Goal: Task Accomplishment & Management: Manage account settings

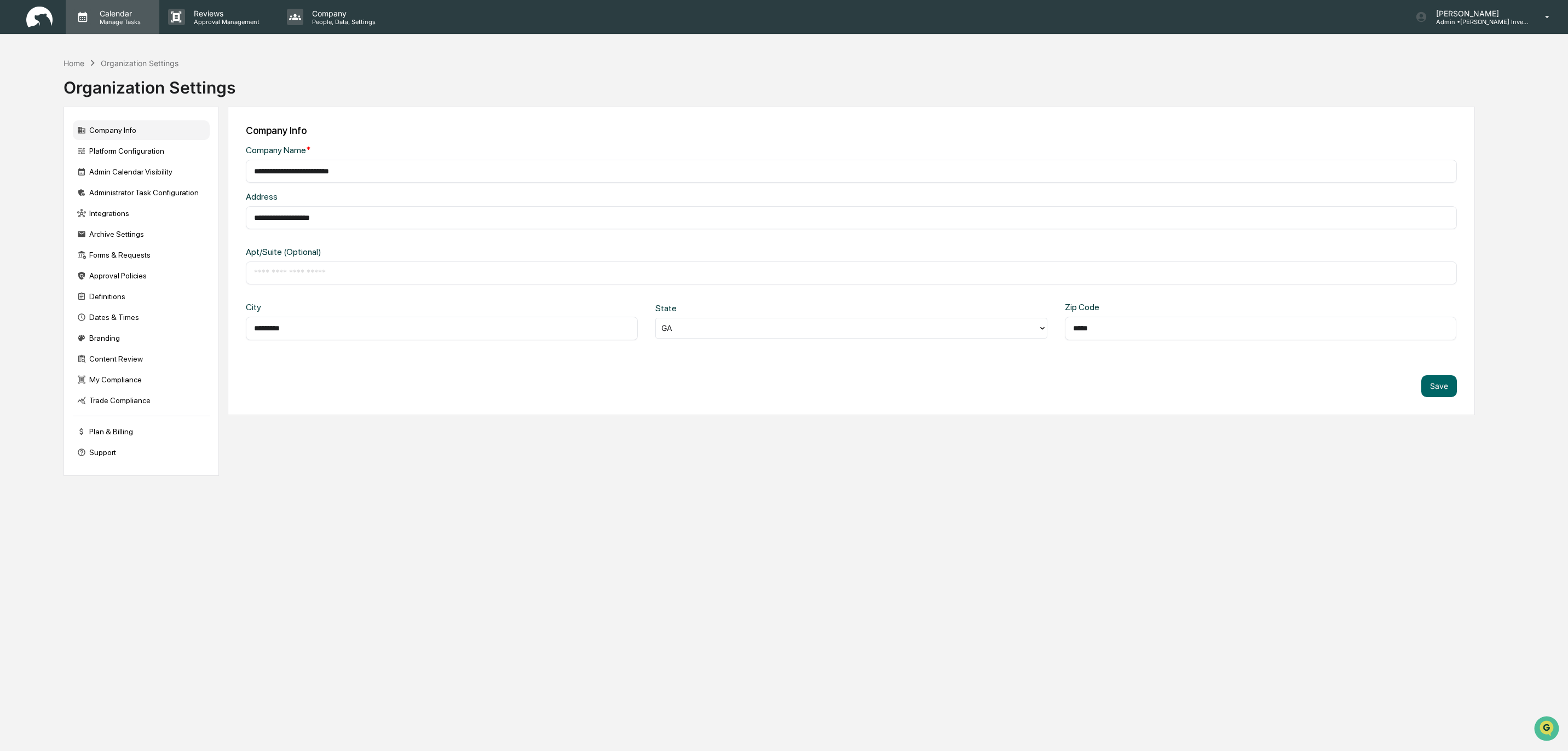
click at [109, 13] on p "Calendar" at bounding box center [119, 13] width 55 height 9
click at [125, 56] on li "Compliance Calendar" at bounding box center [147, 56] width 164 height 21
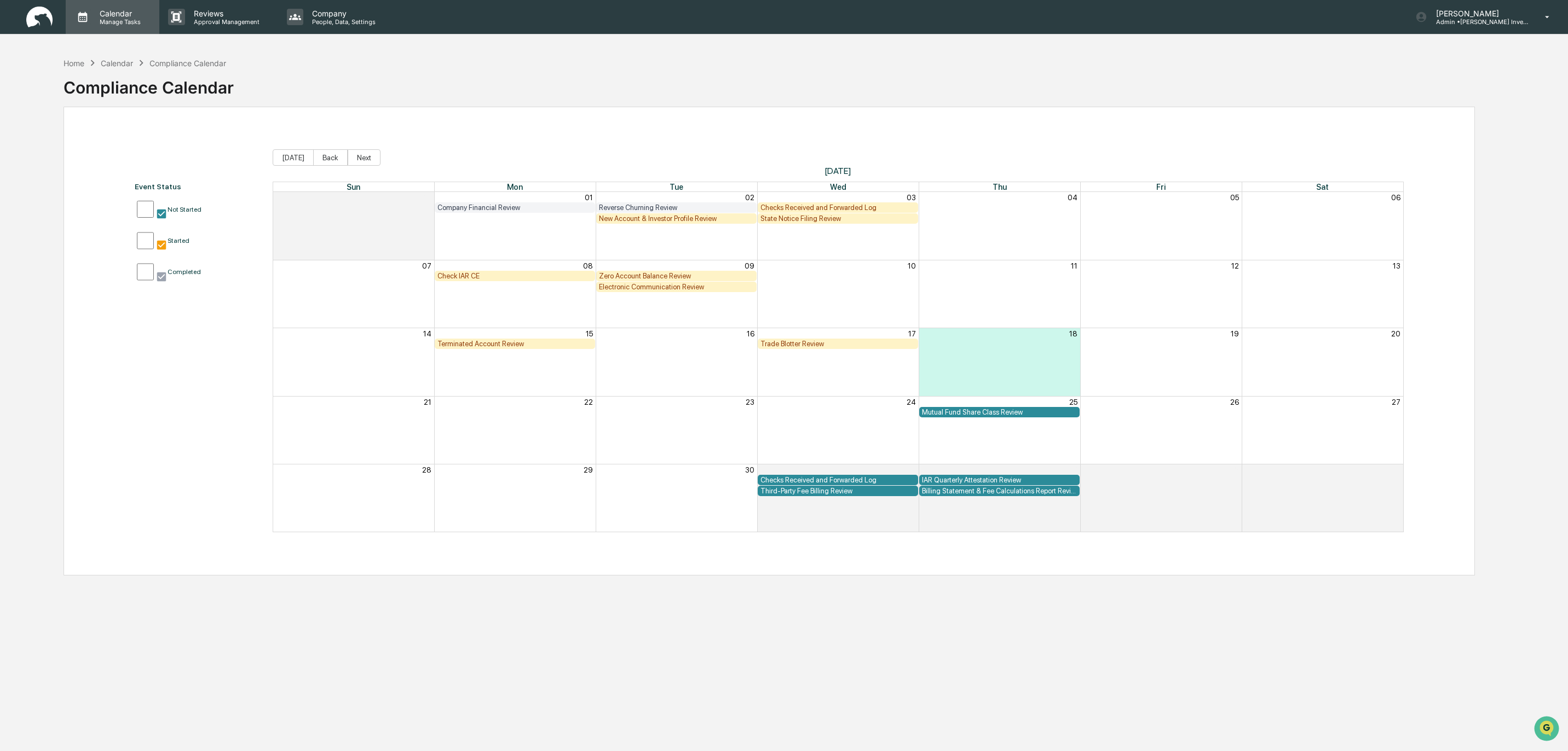
click at [118, 16] on p "Calendar" at bounding box center [119, 13] width 55 height 9
click at [122, 76] on li "User Tasks" at bounding box center [147, 77] width 164 height 21
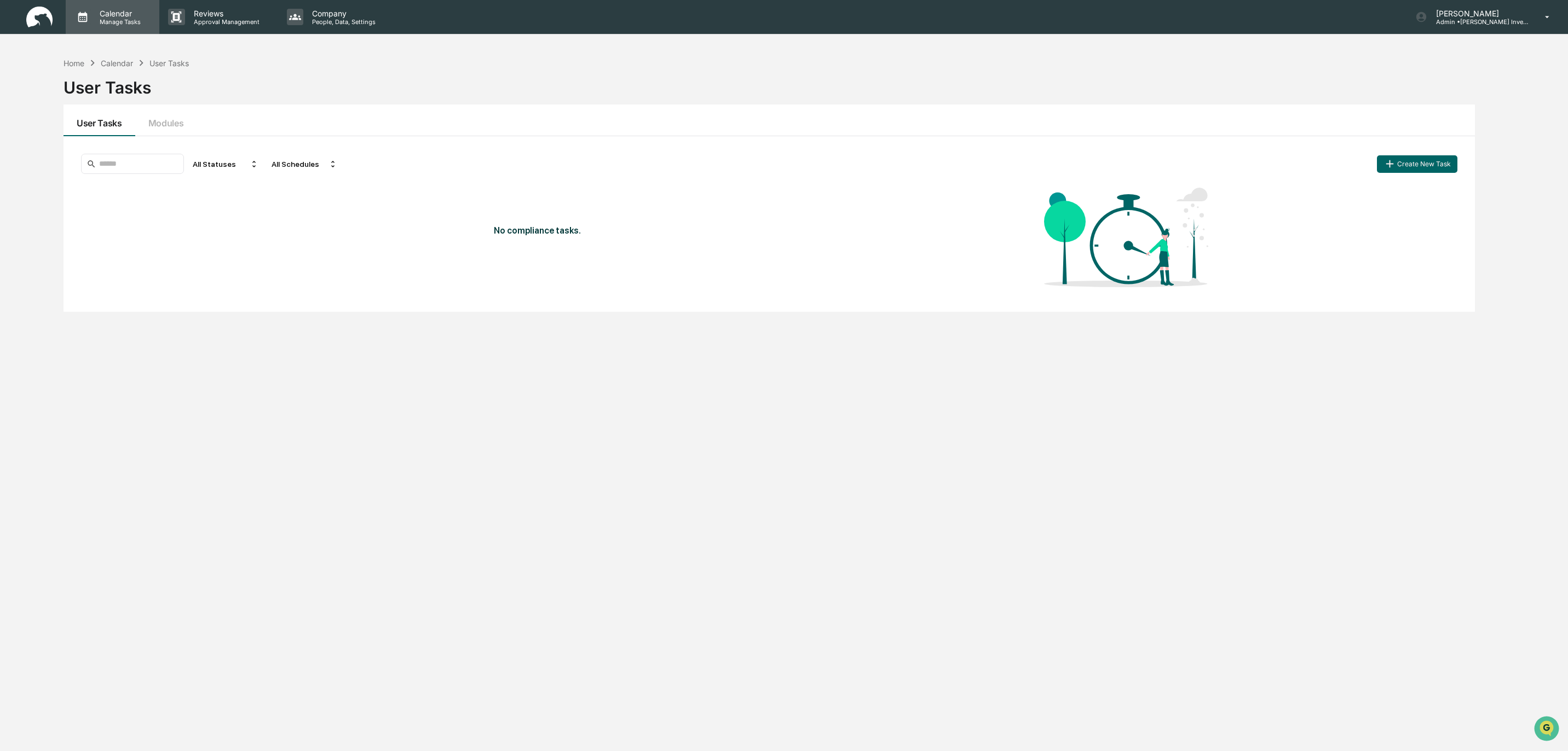
click at [117, 19] on p "Manage Tasks" at bounding box center [119, 22] width 55 height 8
click at [119, 95] on li "Administrator Tasks" at bounding box center [147, 98] width 164 height 21
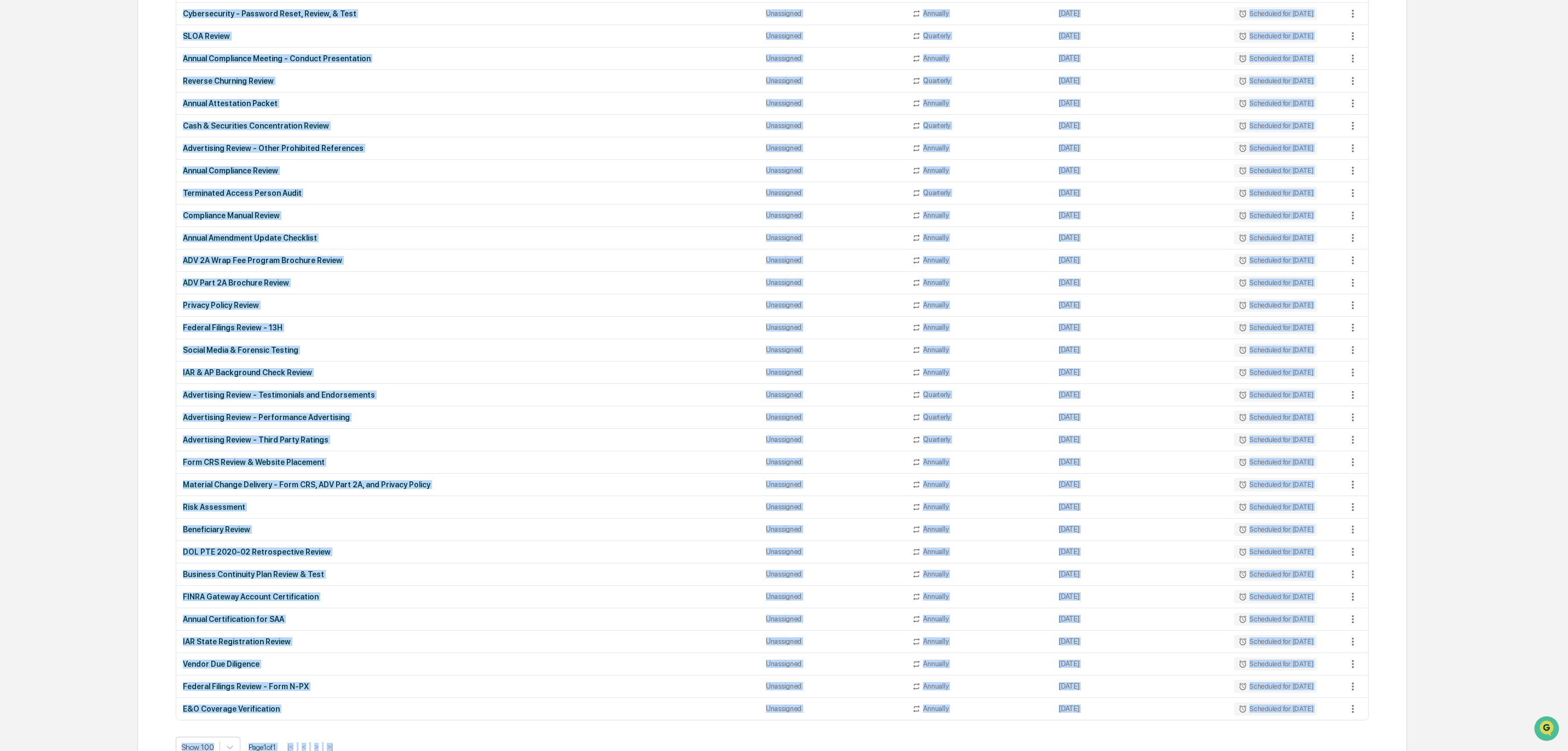
scroll to position [909, 0]
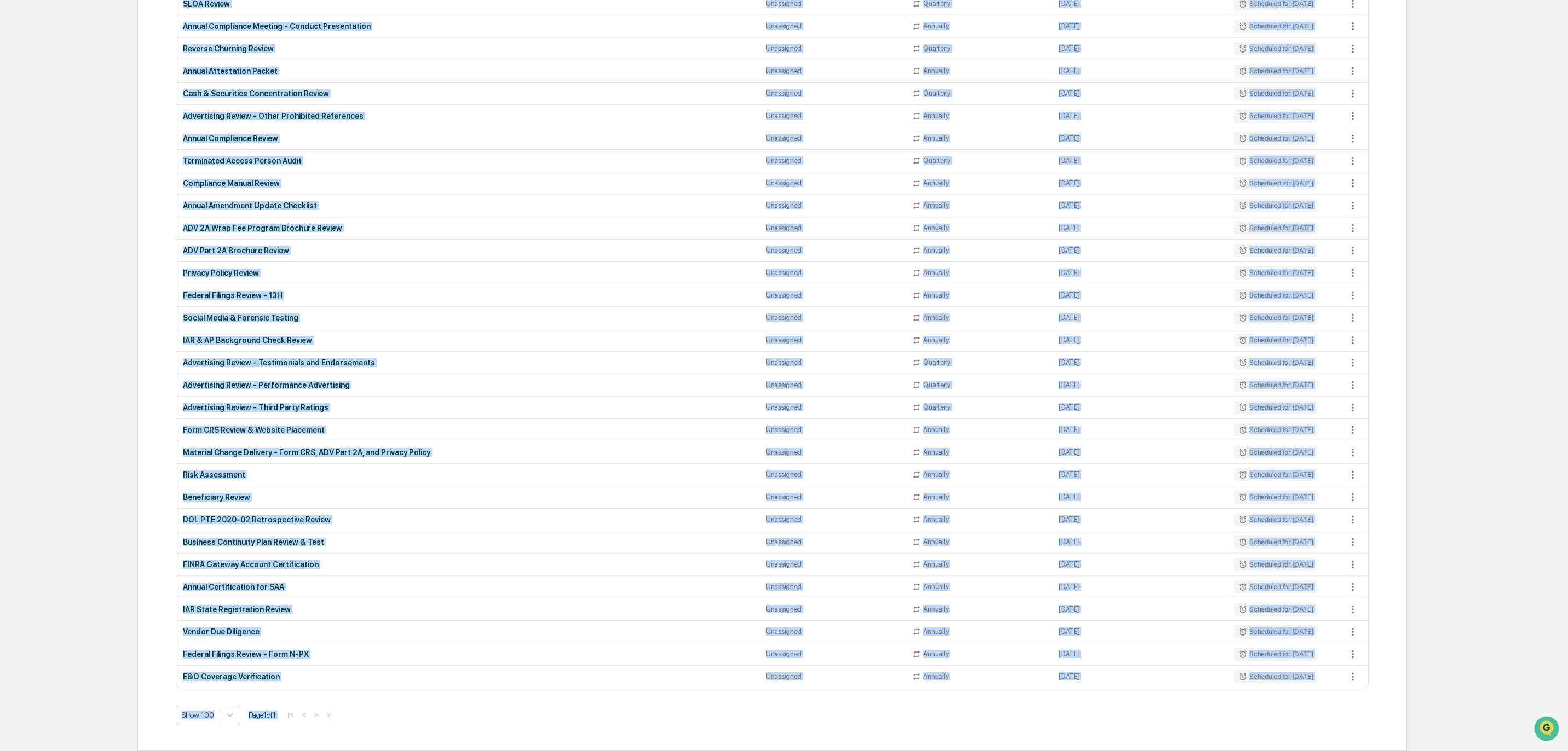
drag, startPoint x: 171, startPoint y: 168, endPoint x: 1339, endPoint y: 687, distance: 1278.1
copy div "Status Select/Deselect All Done In Progress Action Required Overdue Scheduled S…"
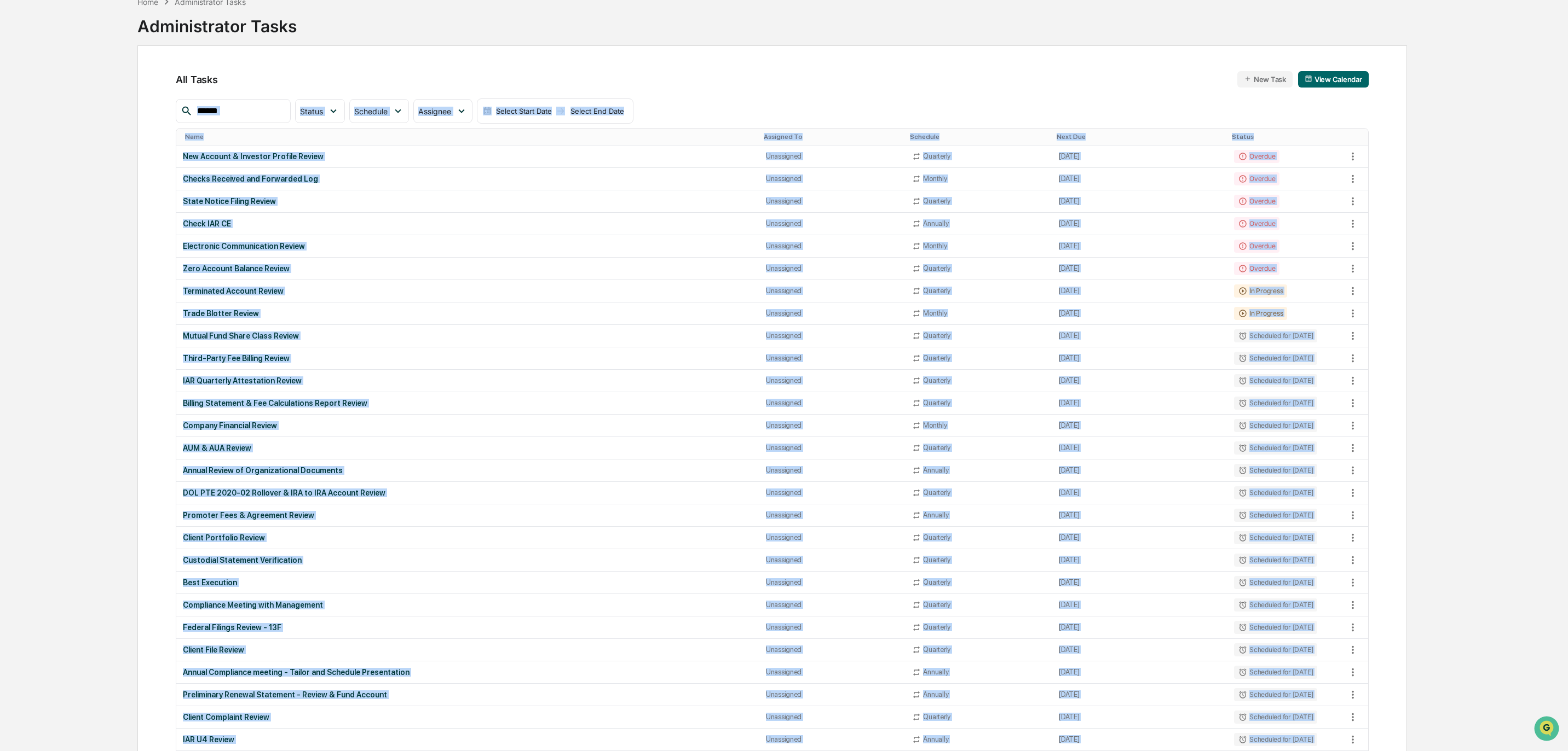
scroll to position [0, 0]
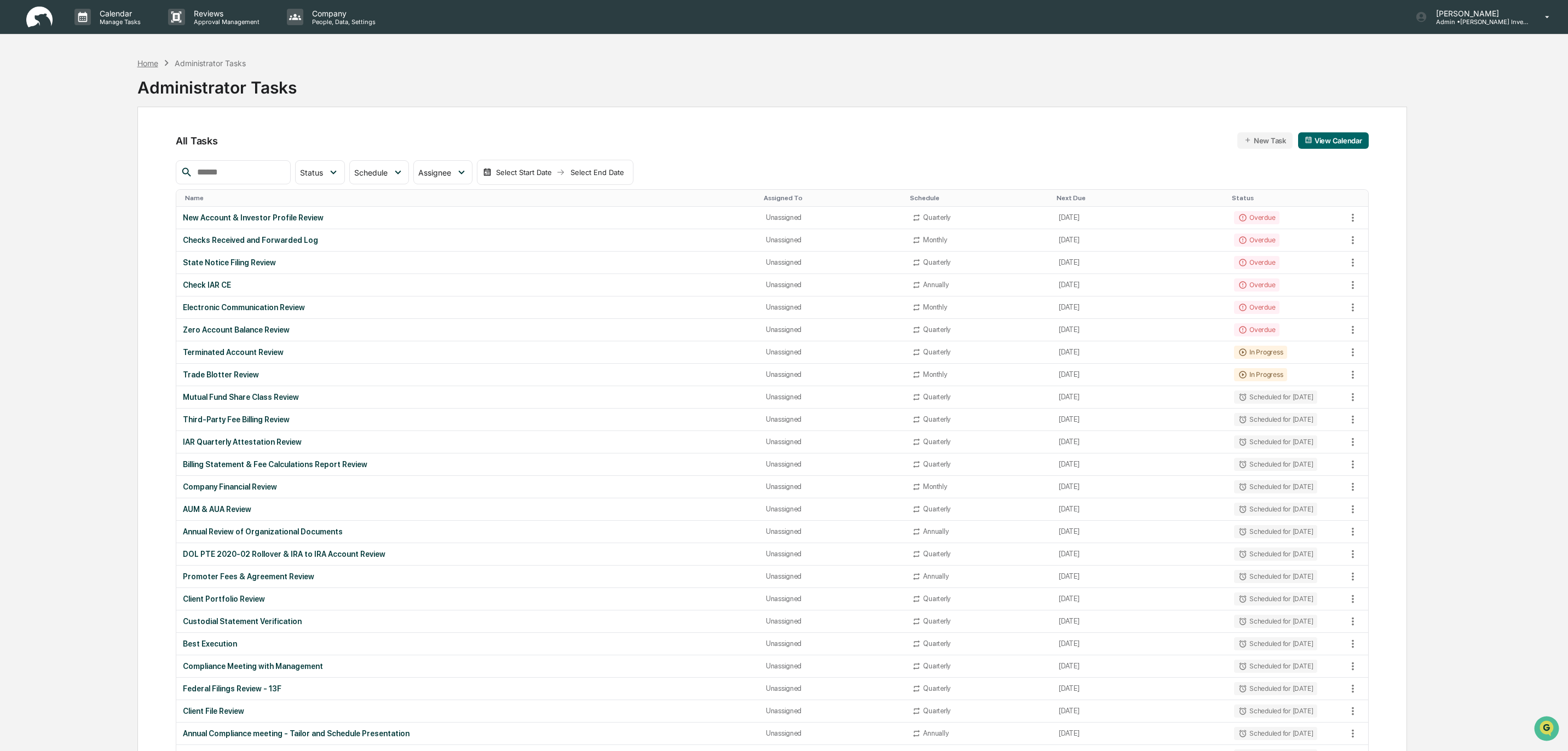
click at [149, 64] on div "Home" at bounding box center [148, 64] width 21 height 9
